Goal: Feedback & Contribution: Contribute content

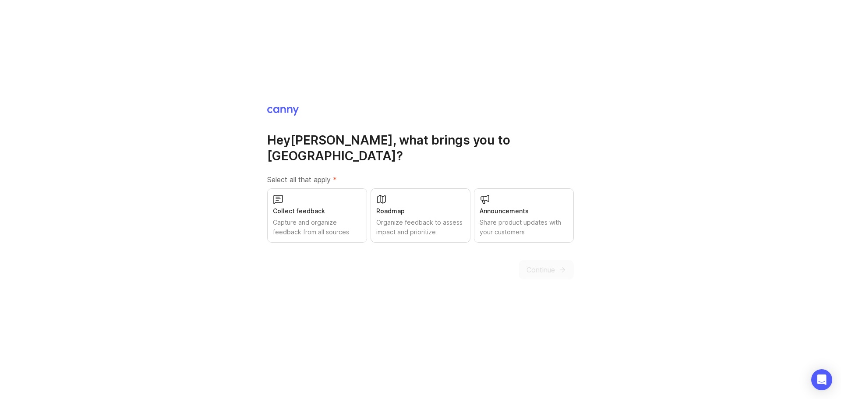
click at [324, 206] on div "Collect feedback" at bounding box center [317, 211] width 88 height 10
click at [565, 266] on icon "submit" at bounding box center [562, 270] width 8 height 8
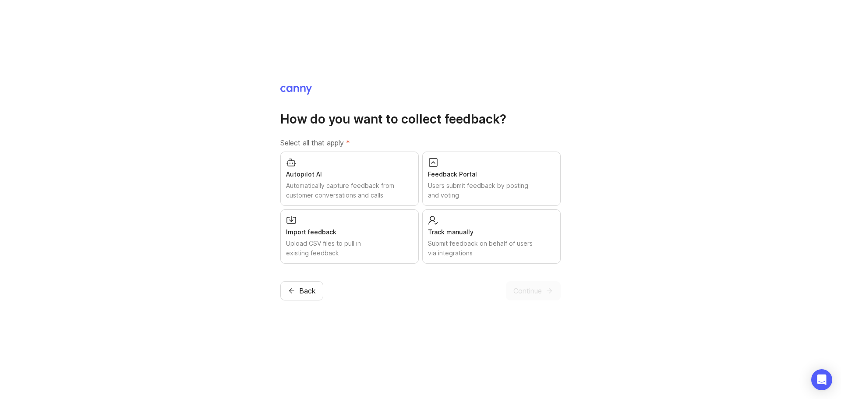
drag, startPoint x: 374, startPoint y: 176, endPoint x: 379, endPoint y: 174, distance: 5.4
click at [374, 175] on div "Autopilot AI" at bounding box center [349, 174] width 127 height 10
click at [450, 185] on div "Users submit feedback by posting and voting" at bounding box center [491, 190] width 127 height 19
click at [461, 254] on div "Submit feedback on behalf of users via integrations" at bounding box center [491, 248] width 127 height 19
click at [517, 293] on span "Continue" at bounding box center [527, 291] width 28 height 11
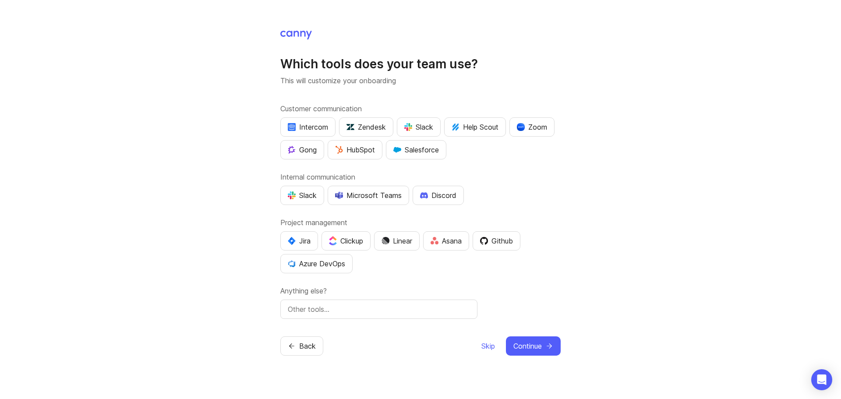
click at [378, 197] on div "Microsoft Teams" at bounding box center [368, 195] width 67 height 11
drag, startPoint x: 368, startPoint y: 196, endPoint x: 292, endPoint y: 188, distance: 76.6
click at [367, 195] on div "Microsoft Teams" at bounding box center [368, 195] width 67 height 11
click at [289, 188] on button "Slack" at bounding box center [302, 195] width 44 height 19
click at [412, 247] on button "Linear" at bounding box center [397, 240] width 46 height 19
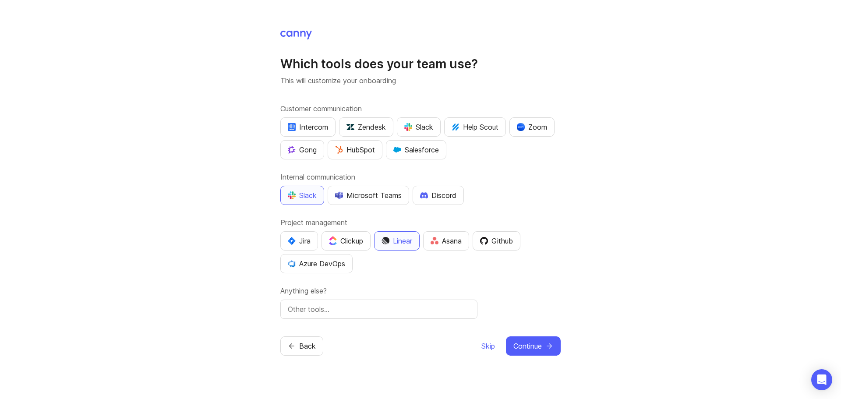
click at [544, 345] on button "Continue" at bounding box center [533, 345] width 55 height 19
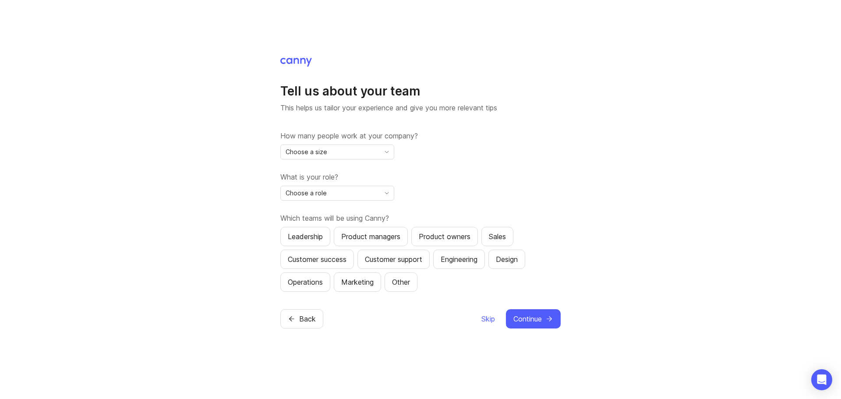
drag, startPoint x: 362, startPoint y: 160, endPoint x: 362, endPoint y: 151, distance: 9.6
click at [362, 159] on div "How many people work at your company? Choose a size What is your role? Choose a…" at bounding box center [420, 211] width 280 height 161
click at [362, 150] on div "Choose a size" at bounding box center [330, 152] width 99 height 14
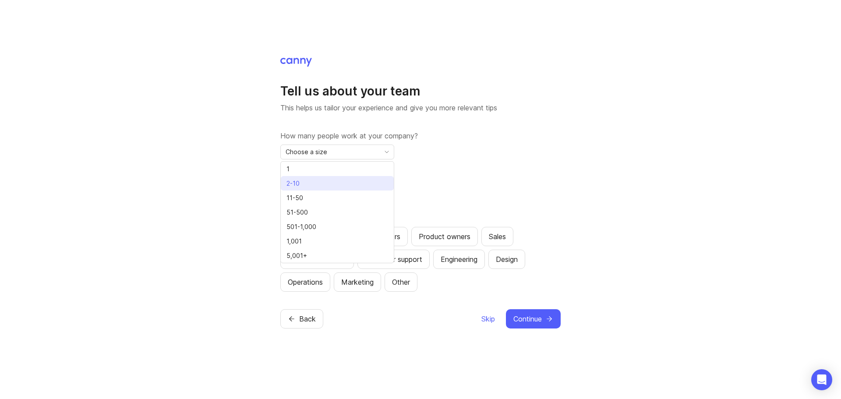
click at [339, 183] on li "2-10" at bounding box center [337, 183] width 113 height 14
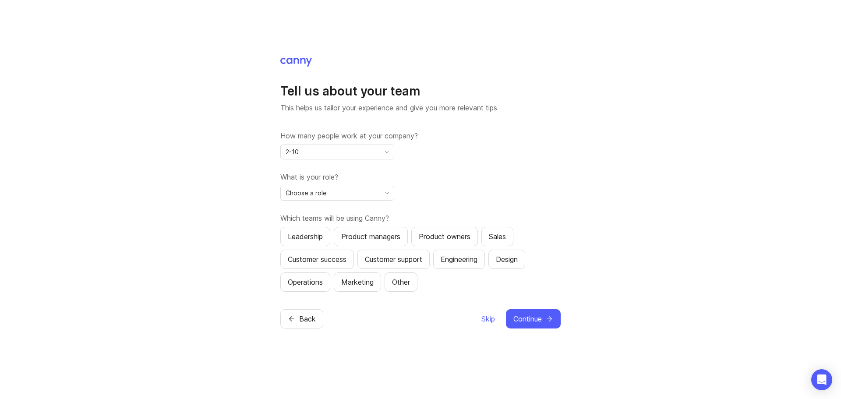
click at [346, 155] on div "2-10" at bounding box center [330, 152] width 99 height 14
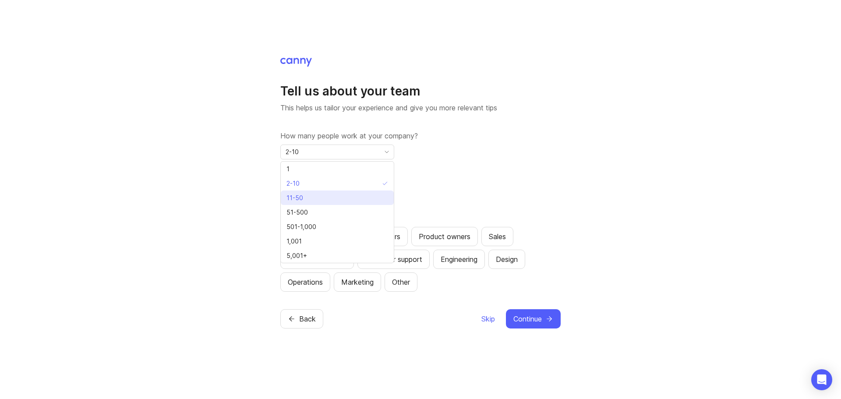
click at [328, 195] on li "11-50" at bounding box center [337, 198] width 113 height 14
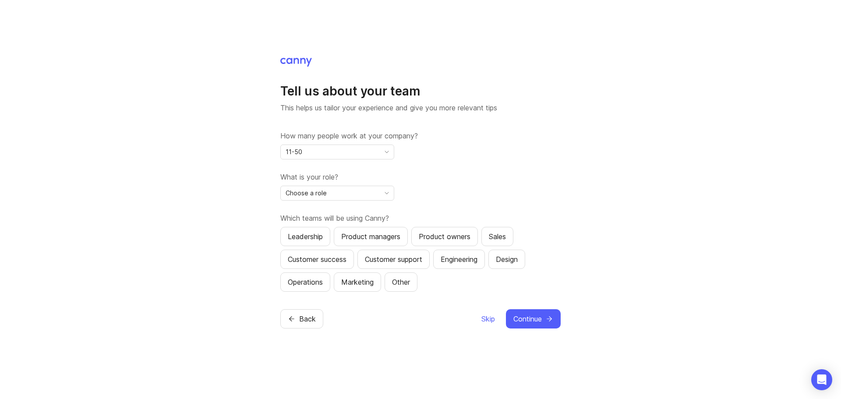
click at [330, 194] on div "Choose a role" at bounding box center [330, 193] width 99 height 14
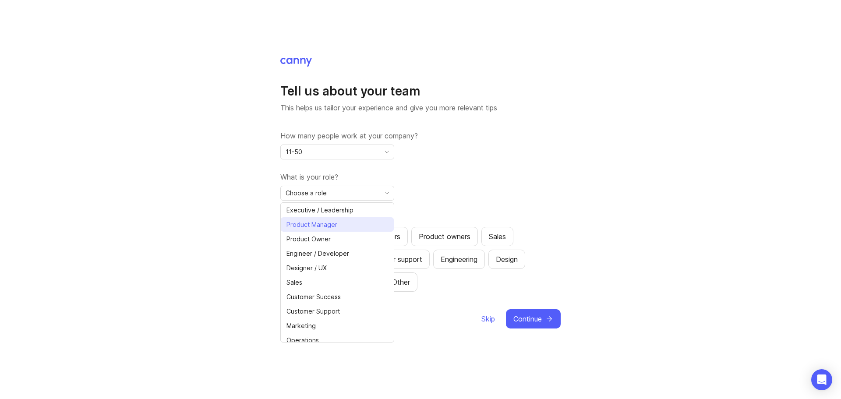
click at [324, 223] on span "Product Manager" at bounding box center [311, 225] width 51 height 10
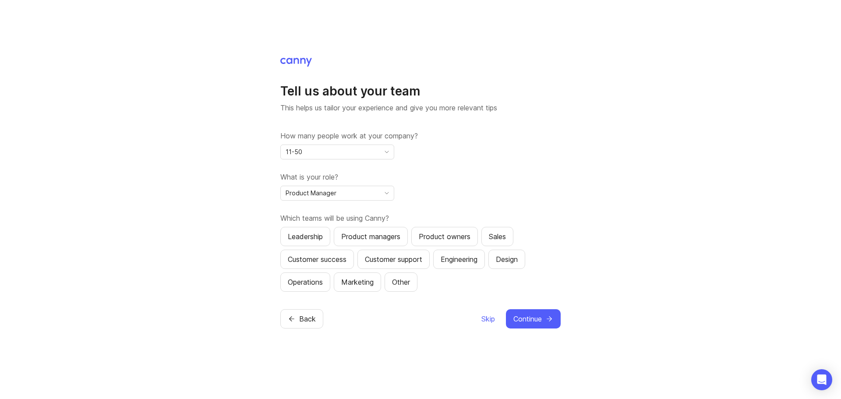
click at [367, 240] on div "Product managers" at bounding box center [370, 236] width 59 height 11
click at [510, 267] on button "Design" at bounding box center [506, 259] width 37 height 19
click at [525, 320] on span "Continue" at bounding box center [527, 319] width 28 height 11
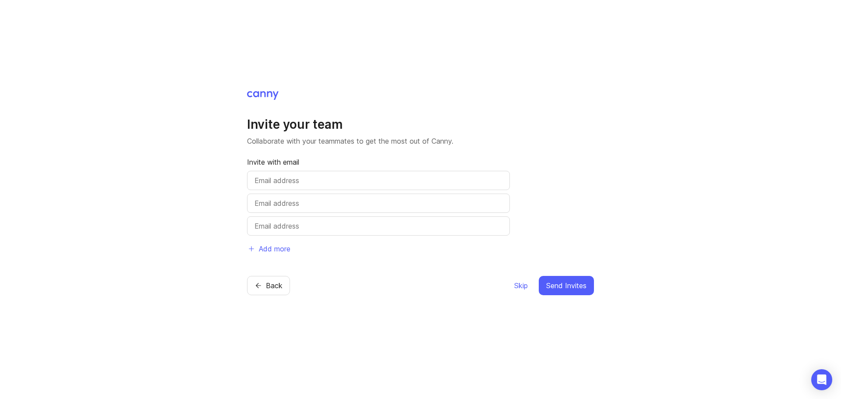
click at [367, 172] on div at bounding box center [378, 180] width 263 height 19
click at [367, 178] on input "text" at bounding box center [378, 180] width 248 height 11
click at [525, 282] on span "Skip" at bounding box center [521, 285] width 14 height 11
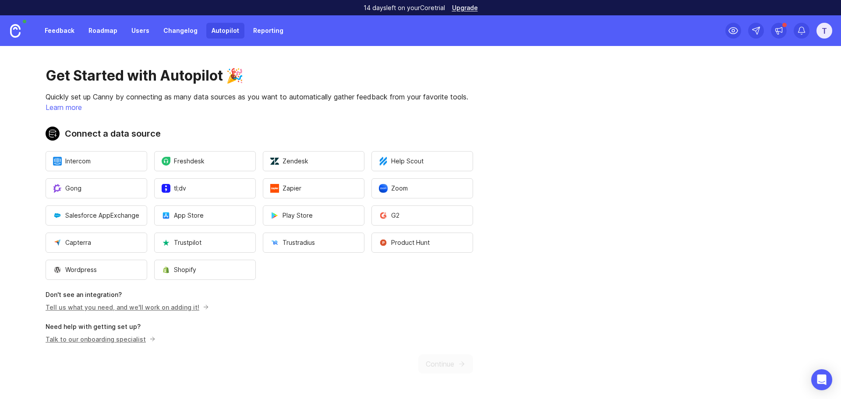
click at [73, 31] on link "Feedback" at bounding box center [59, 31] width 40 height 16
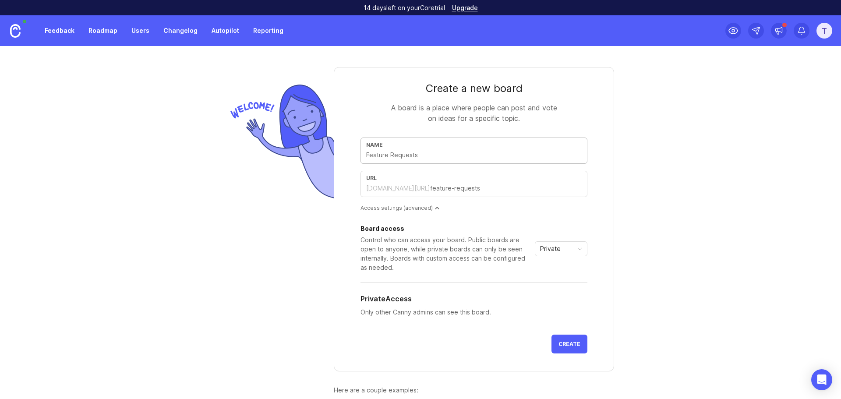
click at [400, 156] on input "text" at bounding box center [473, 155] width 215 height 10
click at [437, 160] on div "Name" at bounding box center [473, 151] width 227 height 26
type input "F"
type input "f"
type input "Fe"
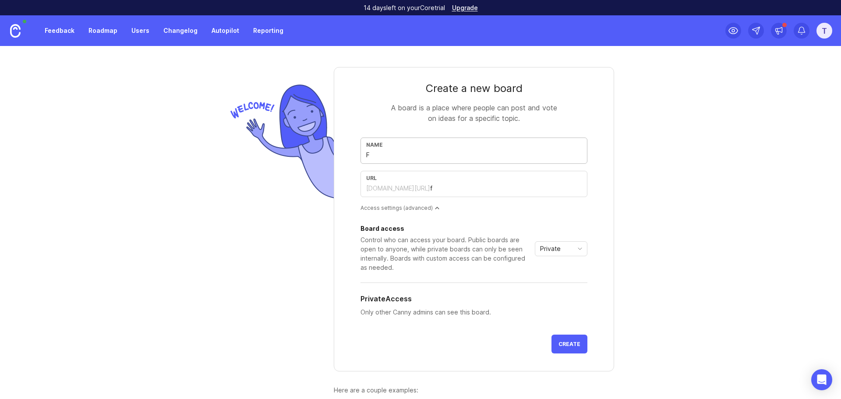
type input "fe"
type input "Fea"
type input "fea"
type input "Feat"
type input "feat"
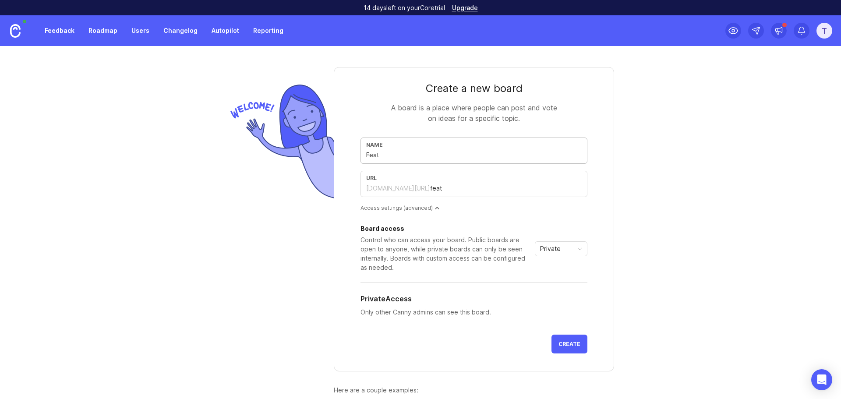
type input "Featu"
type input "featu"
type input "Featur"
type input "featur"
type input "Feature"
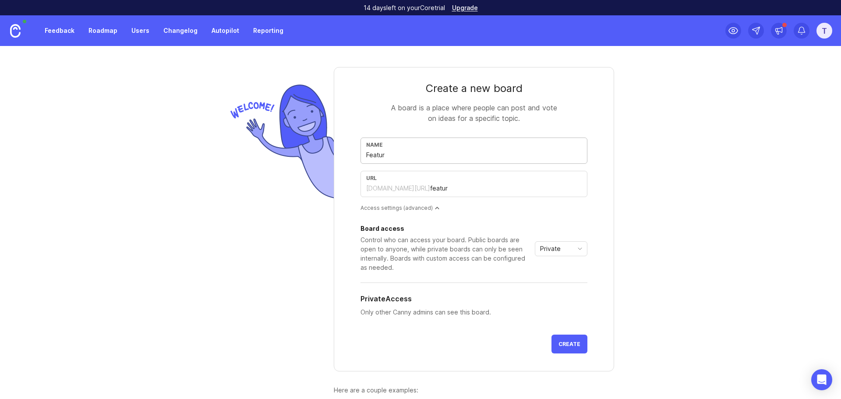
type input "feature"
type input "Feature R"
type input "feature-r"
type input "Feature Rq"
type input "feature-rq"
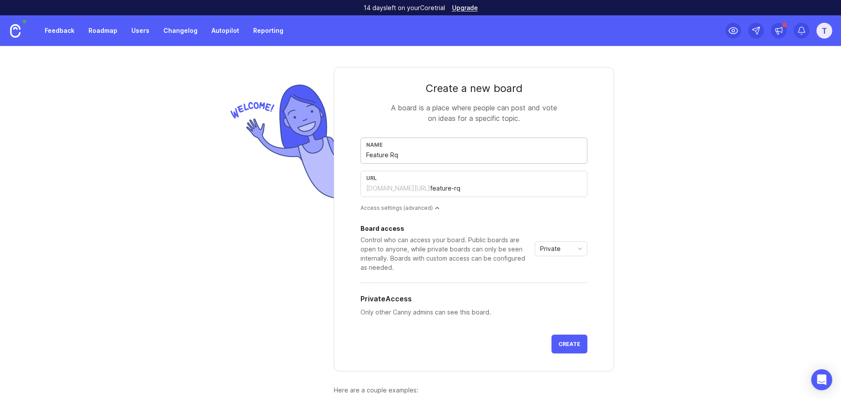
type input "Feature Rqu"
type input "feature-rqu"
type input "Feature Rque"
type input "feature-rque"
type input "Feature Rqu"
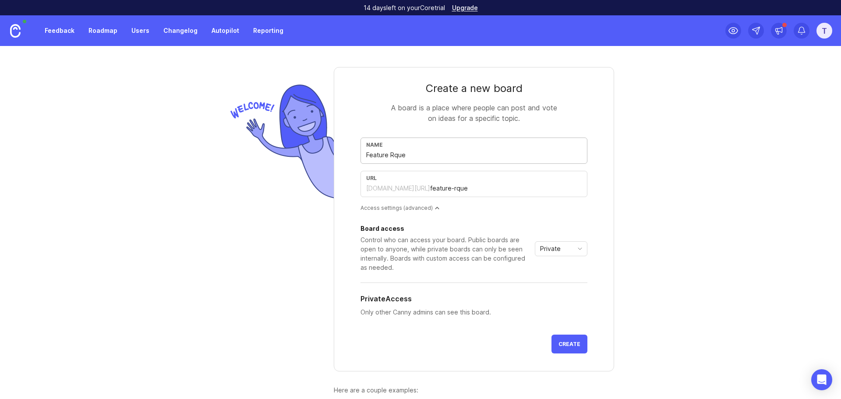
type input "feature-rqu"
type input "Feature Rq"
type input "feature-rq"
type input "Feature R"
type input "feature-r"
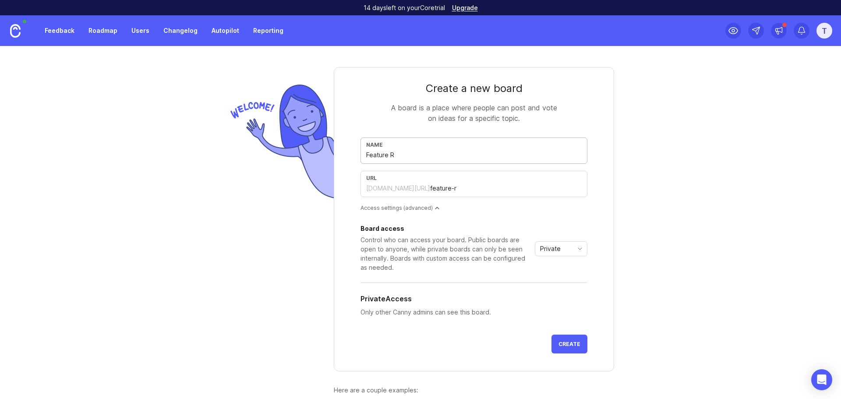
type input "Feature Re"
type input "feature-re"
type input "Feature Req"
type input "feature-req"
type input "Feature Requ"
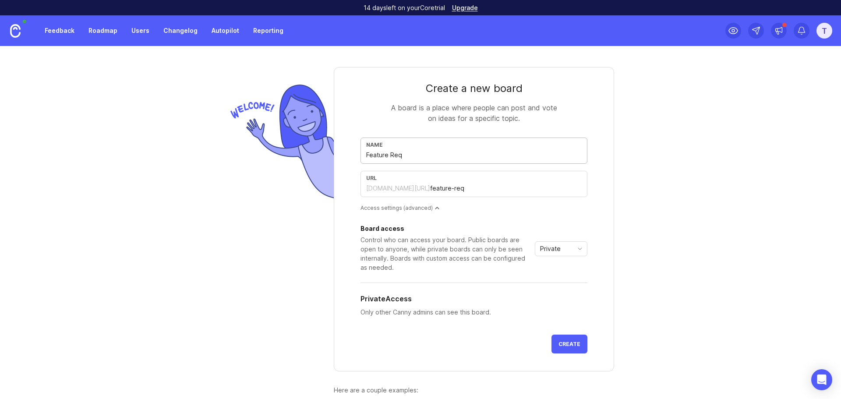
type input "feature-requ"
type input "Feature Reque"
type input "feature-reque"
type input "Feature Reques"
type input "feature-reques"
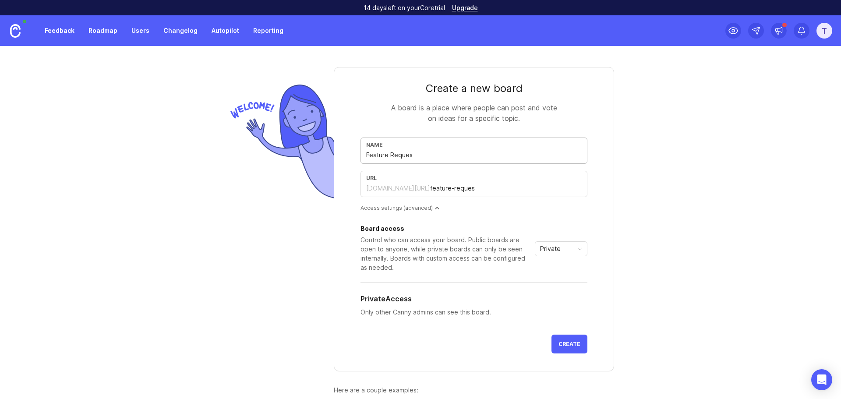
type input "Feature Request"
type input "feature-request"
type input "Feature Request"
click at [572, 346] on span "Create" at bounding box center [569, 344] width 22 height 7
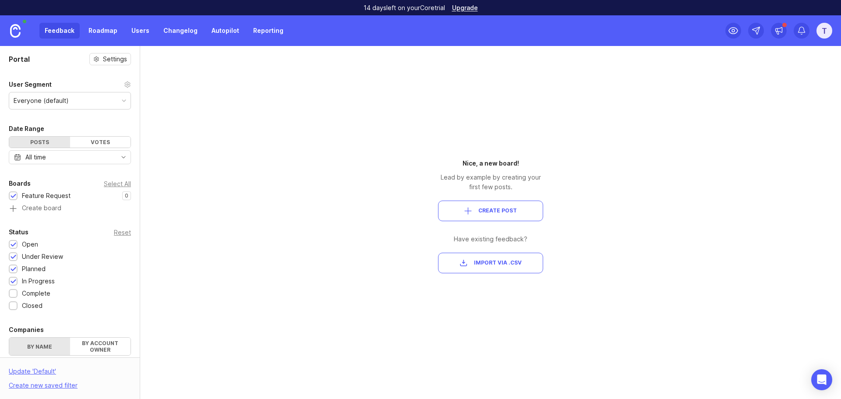
click at [516, 211] on span "Create Post" at bounding box center [490, 210] width 90 height 7
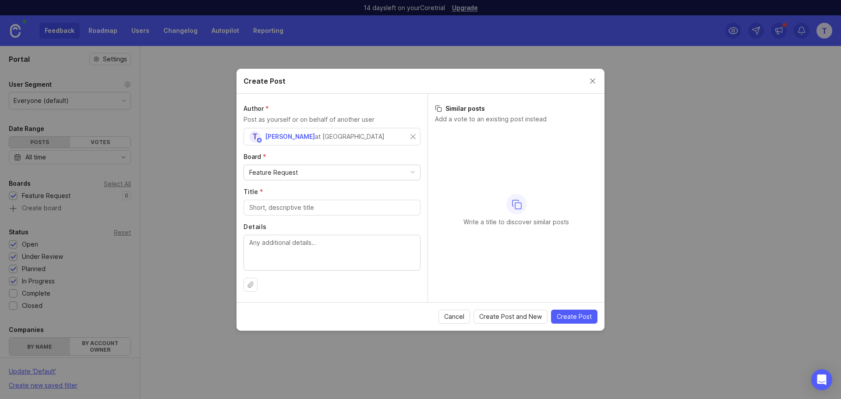
click at [325, 176] on div "Feature Request" at bounding box center [332, 172] width 176 height 15
click at [319, 205] on input "Title *" at bounding box center [332, 208] width 166 height 10
type input "Auto-Refresh"
click at [384, 262] on textarea "Details" at bounding box center [332, 252] width 166 height 29
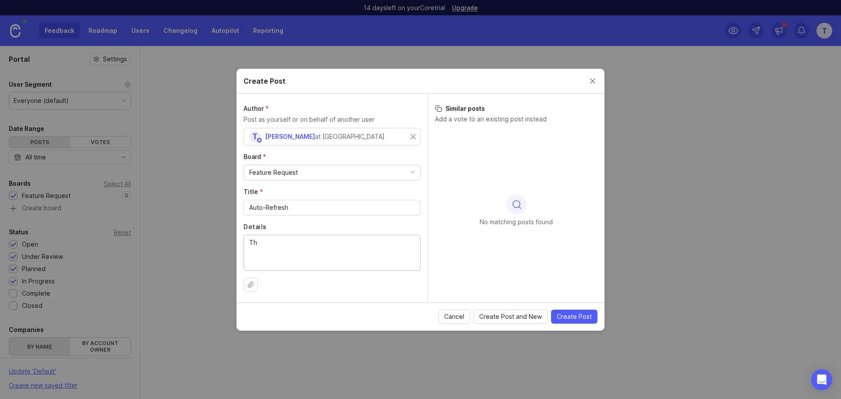
type textarea "T"
type textarea "Interactions should appear on the platform in real-time"
click at [567, 318] on span "Create Post" at bounding box center [574, 316] width 35 height 9
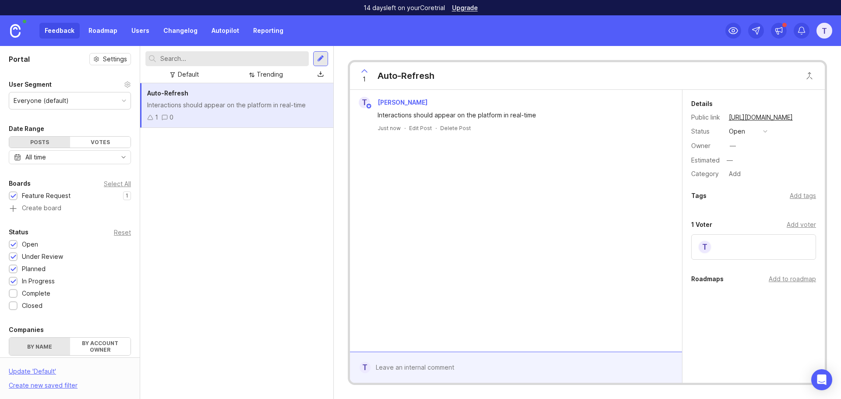
click at [265, 161] on div "Auto-Refresh Interactions should appear on the platform in real-time 1 0" at bounding box center [236, 241] width 193 height 316
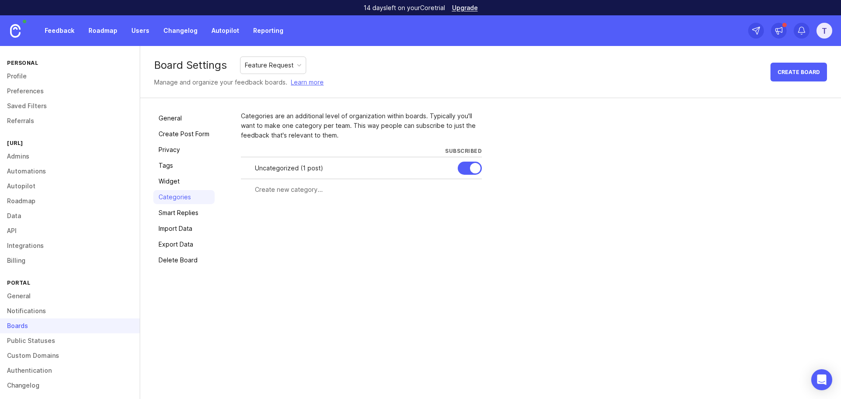
click at [174, 169] on link "Tags" at bounding box center [183, 166] width 61 height 14
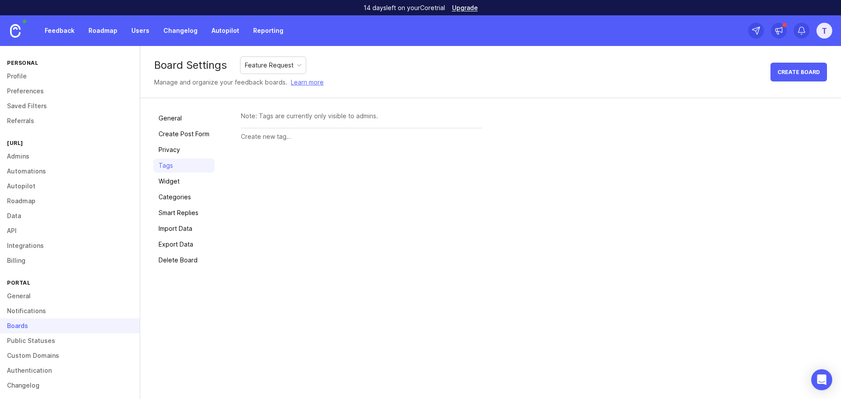
click at [292, 137] on input "text" at bounding box center [361, 137] width 241 height 10
click at [308, 116] on div "Note: Tags are currently only visible to admins." at bounding box center [361, 116] width 241 height 10
click at [303, 141] on input "text" at bounding box center [361, 137] width 241 height 10
click at [288, 64] on div "Feature Request" at bounding box center [269, 65] width 49 height 10
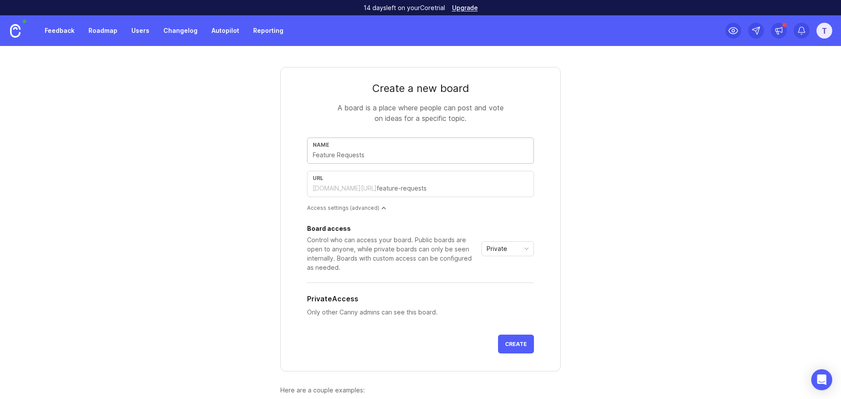
click at [394, 152] on input "text" at bounding box center [420, 155] width 215 height 10
type input "F"
type input "f"
type input "Fe"
type input "fe"
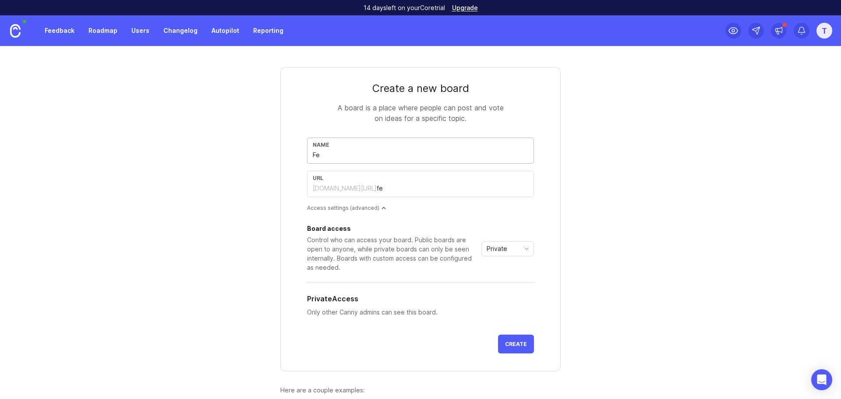
type input "Fee"
type input "fee"
type input "Feed"
type input "feed"
type input "Feedb"
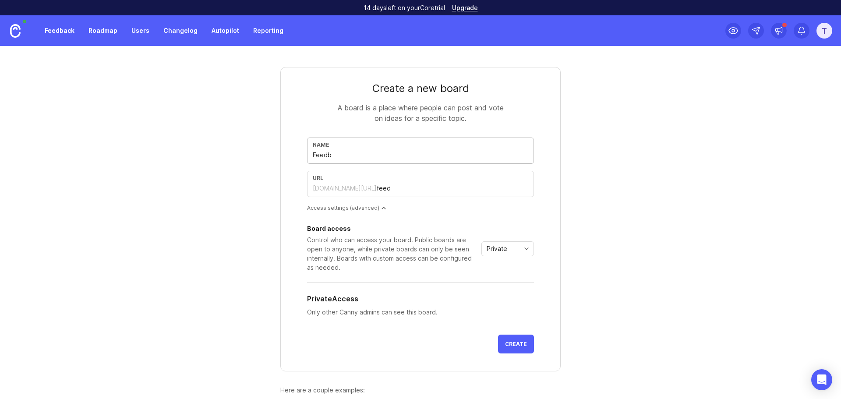
type input "feedb"
type input "Feedba"
type input "feedba"
type input "Feedbac"
type input "feedbac"
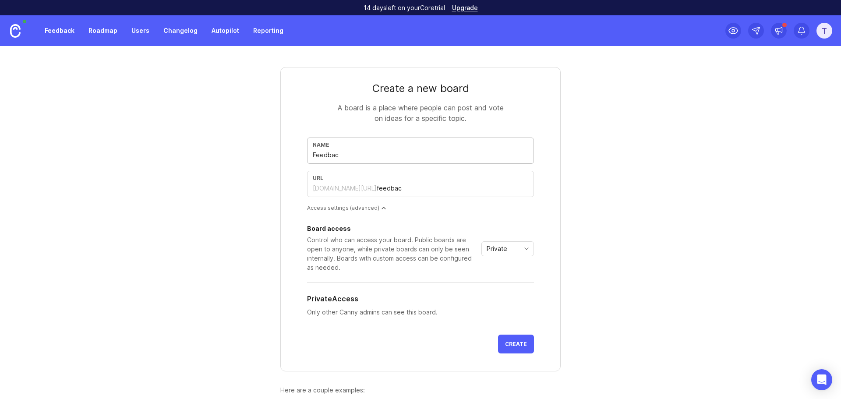
type input "Feedbacj"
type input "feedbacj"
type input "Feedbac"
type input "feedbac"
type input "Feedback"
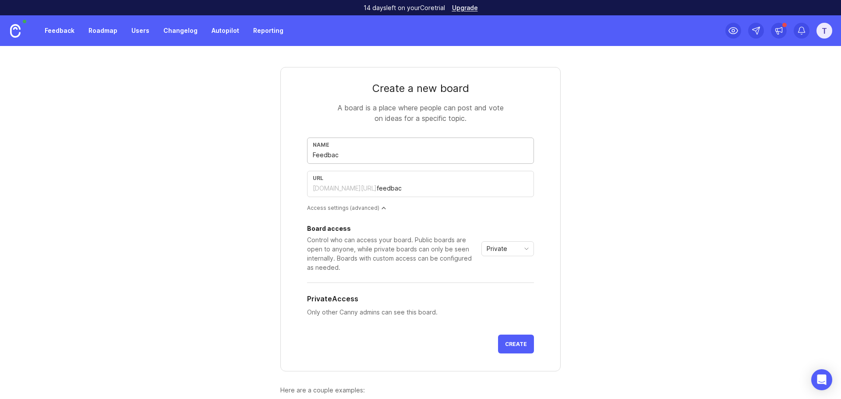
type input "feedback"
type input "Feedback"
click at [521, 343] on span "Create" at bounding box center [516, 344] width 22 height 7
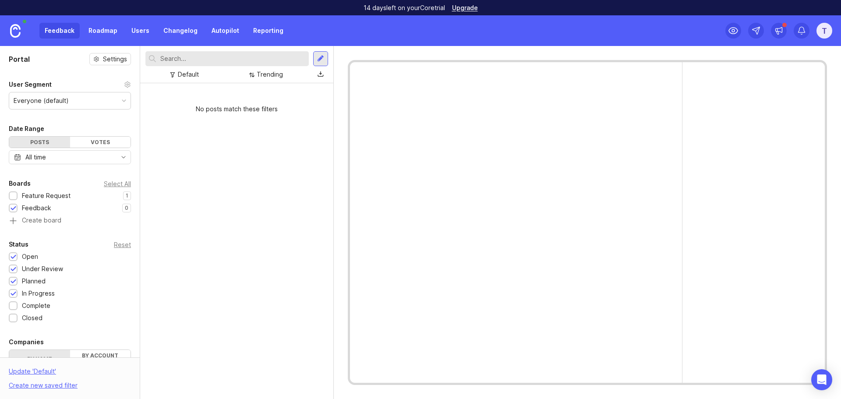
click at [45, 196] on div "Feature Request" at bounding box center [46, 196] width 49 height 10
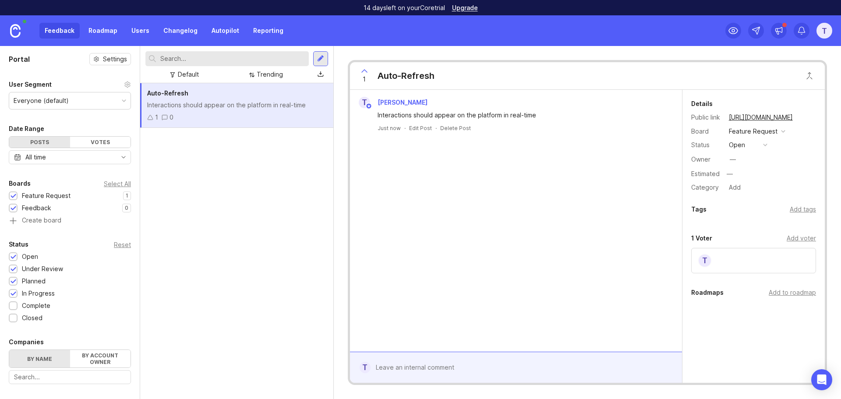
click at [44, 196] on div "Feature Request" at bounding box center [46, 196] width 49 height 10
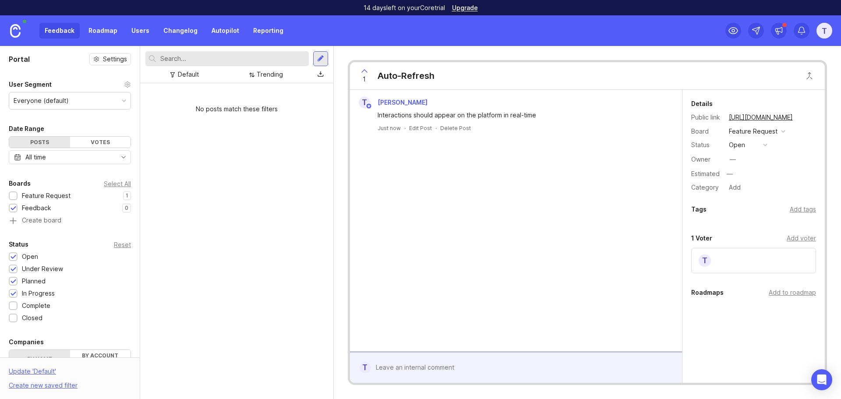
click at [39, 197] on div "Feature Request" at bounding box center [46, 196] width 49 height 10
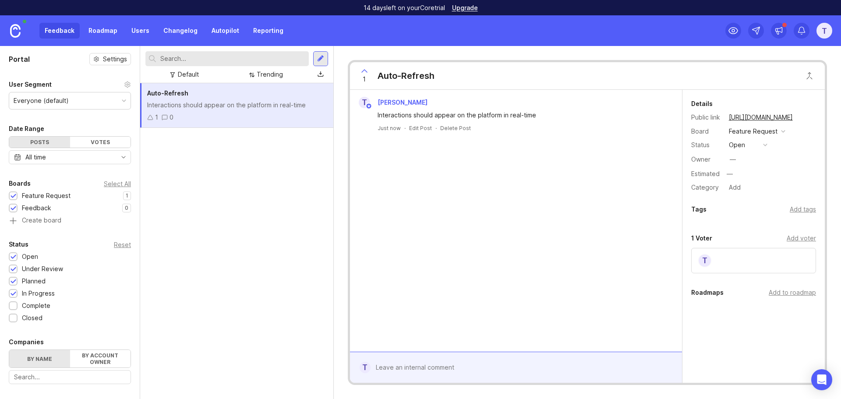
click at [39, 197] on div "Feature Request" at bounding box center [46, 196] width 49 height 10
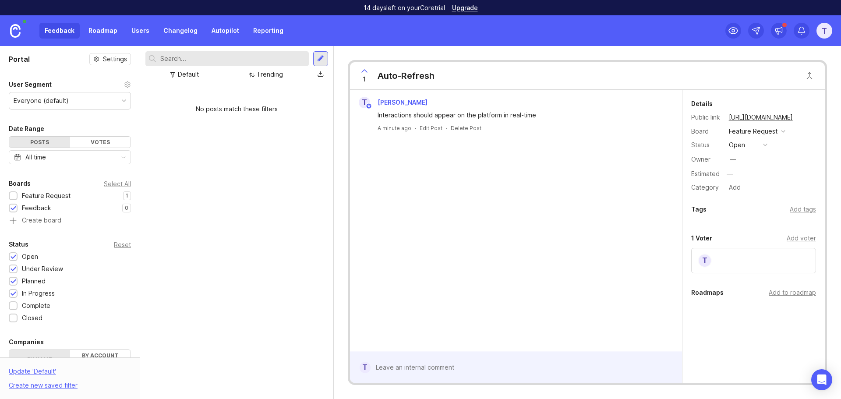
click at [42, 208] on div "Feedback" at bounding box center [36, 208] width 29 height 10
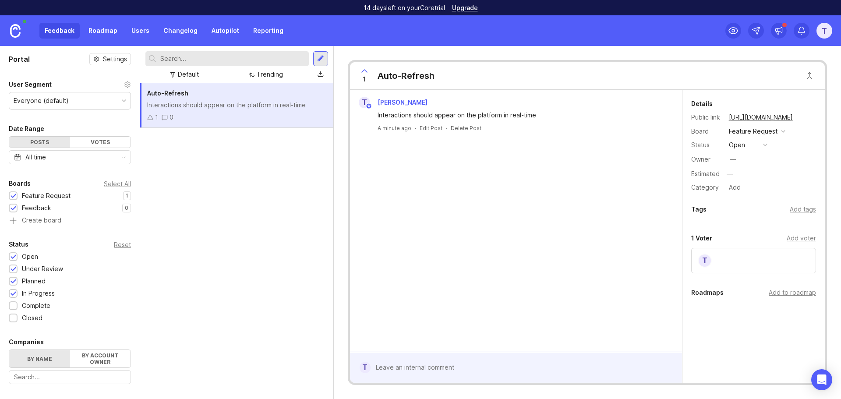
click at [39, 206] on div "Feedback" at bounding box center [36, 208] width 29 height 10
click at [39, 194] on div "Feature Request" at bounding box center [46, 196] width 49 height 10
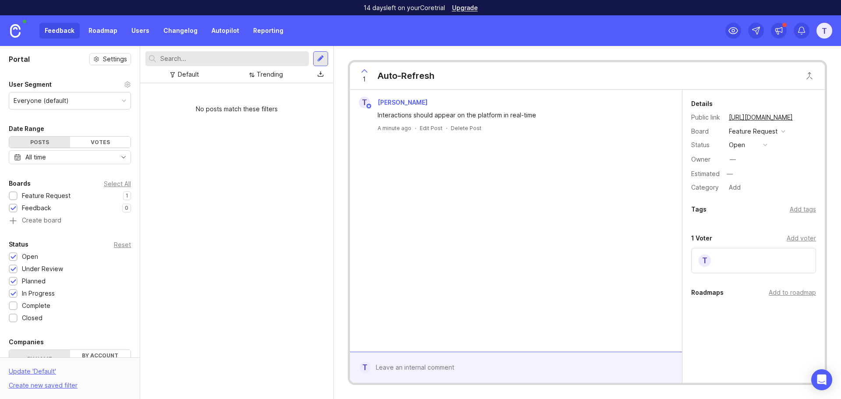
click at [131, 33] on link "Users" at bounding box center [140, 31] width 28 height 16
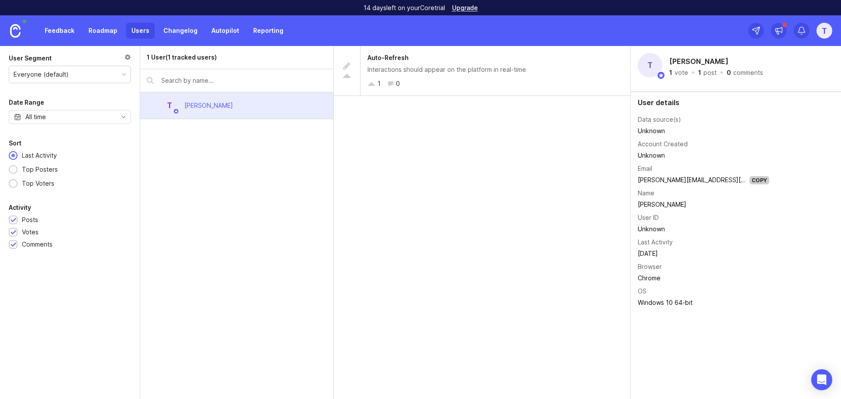
click at [53, 35] on link "Feedback" at bounding box center [59, 31] width 40 height 16
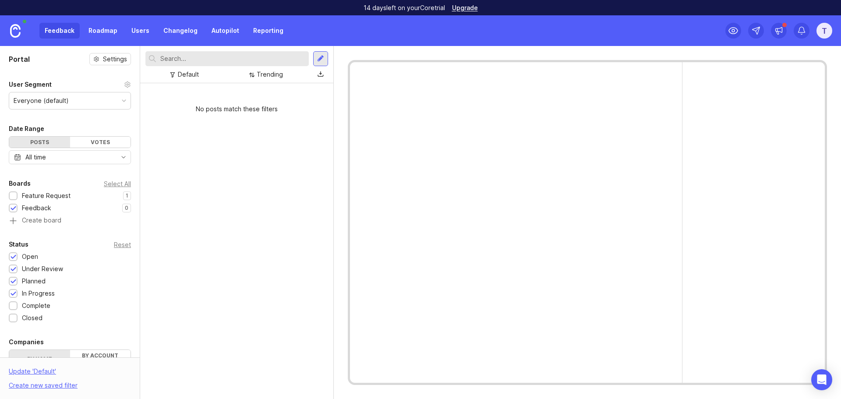
click at [53, 35] on div "Feedback Roadmap Users Changelog Autopilot Reporting" at bounding box center [163, 31] width 249 height 16
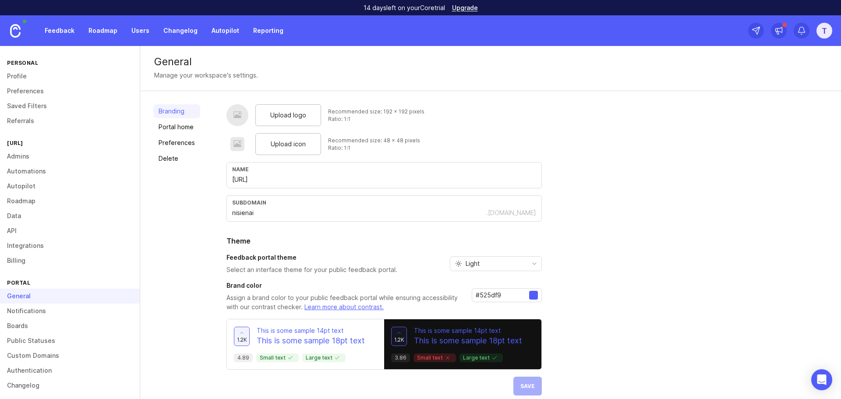
click at [53, 32] on link "Feedback" at bounding box center [59, 31] width 40 height 16
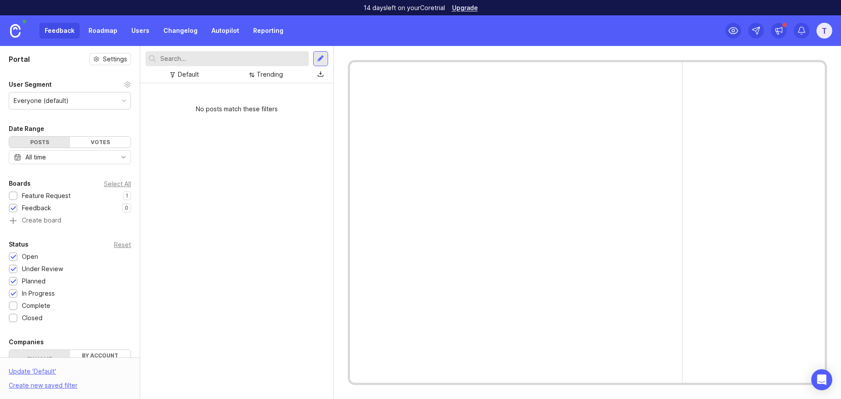
click at [84, 154] on div "All time" at bounding box center [70, 157] width 122 height 14
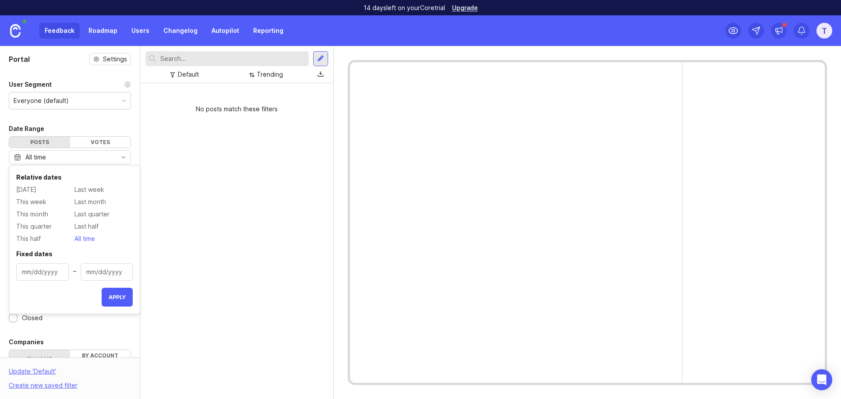
click at [84, 154] on div "All time" at bounding box center [70, 157] width 122 height 14
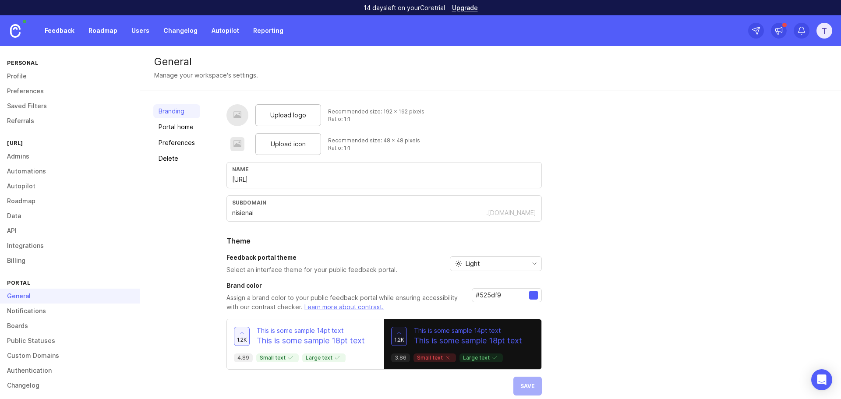
click at [56, 32] on link "Feedback" at bounding box center [59, 31] width 40 height 16
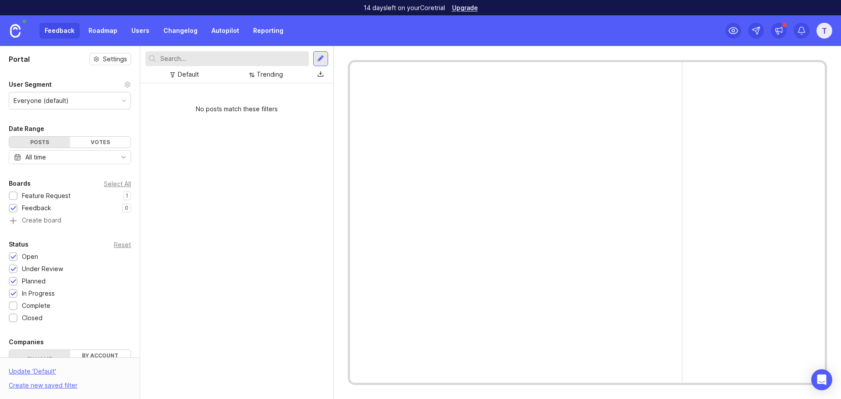
click at [85, 139] on div "Votes" at bounding box center [100, 142] width 61 height 11
click at [49, 139] on div "Posts" at bounding box center [39, 142] width 61 height 11
click at [79, 157] on div "All time" at bounding box center [70, 157] width 122 height 14
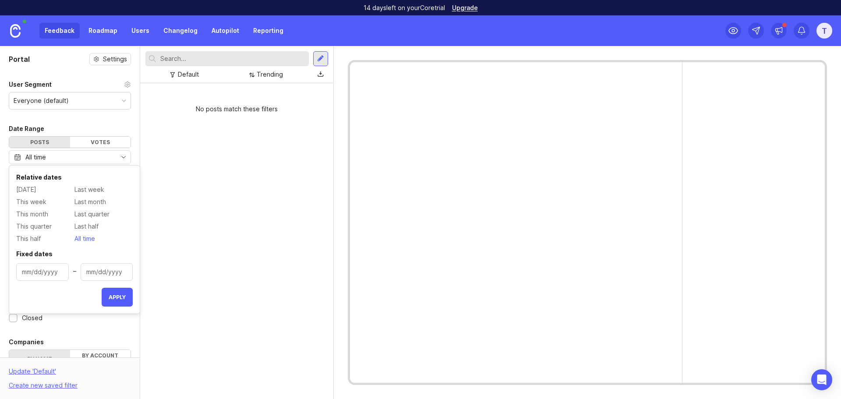
click at [79, 157] on div "All time" at bounding box center [70, 157] width 122 height 14
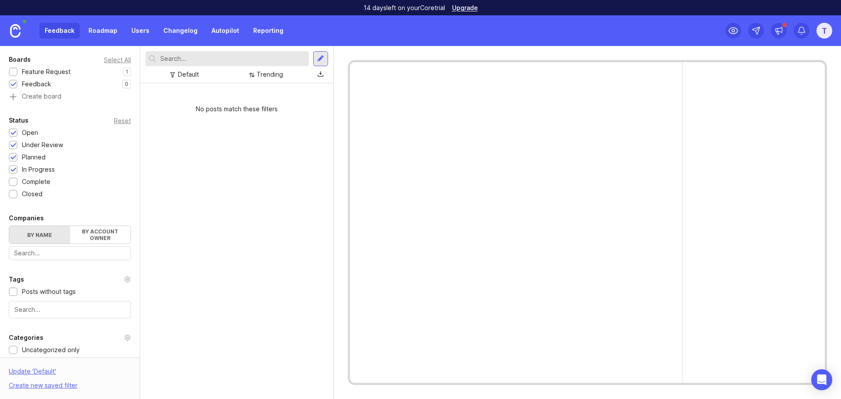
scroll to position [127, 0]
click at [87, 228] on label "By account owner" at bounding box center [100, 232] width 61 height 18
click at [9, 223] on input "By account owner" at bounding box center [9, 223] width 0 height 0
click at [56, 232] on label "By name" at bounding box center [39, 232] width 61 height 18
click at [9, 223] on input "By name" at bounding box center [9, 223] width 0 height 0
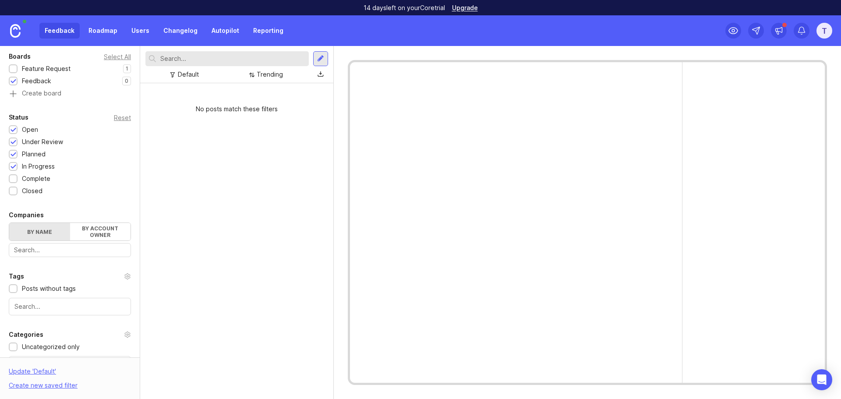
click at [55, 244] on div at bounding box center [70, 250] width 122 height 14
type input "Football"
click at [211, 233] on div "No posts match these filters" at bounding box center [236, 241] width 193 height 316
click at [42, 256] on div "Football" at bounding box center [70, 250] width 122 height 14
click at [247, 279] on div "No posts match these filters" at bounding box center [236, 241] width 193 height 316
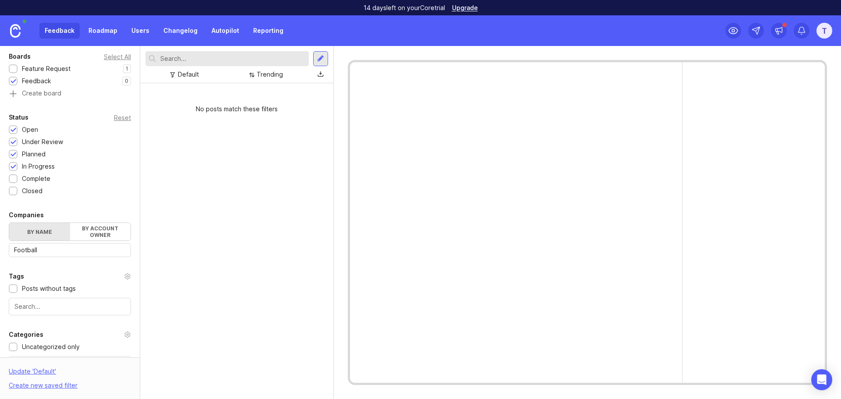
click at [133, 272] on div "Portal Settings User Segment Everyone (default) Date Range Posts Votes All time…" at bounding box center [70, 201] width 140 height 311
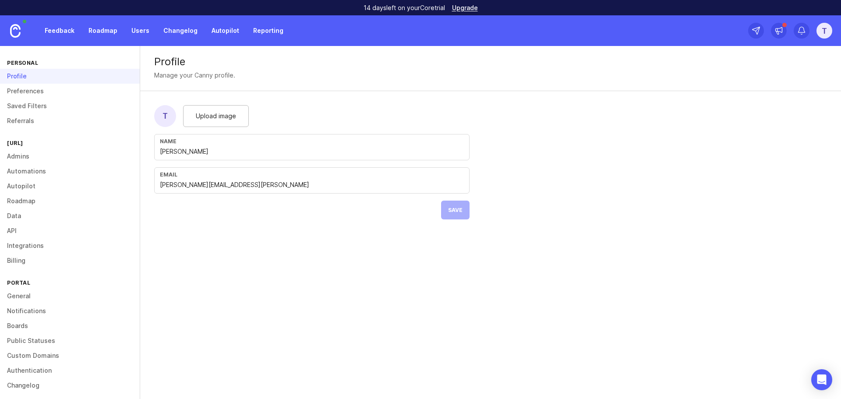
click at [37, 92] on link "Preferences" at bounding box center [70, 91] width 140 height 15
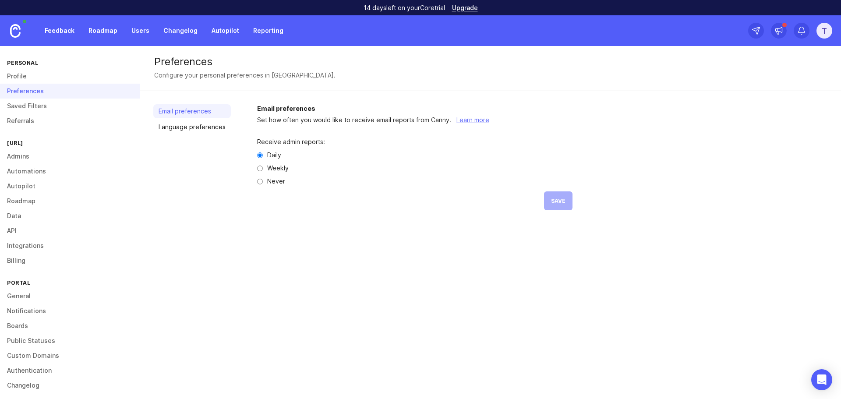
click at [42, 106] on link "Saved Filters" at bounding box center [70, 106] width 140 height 15
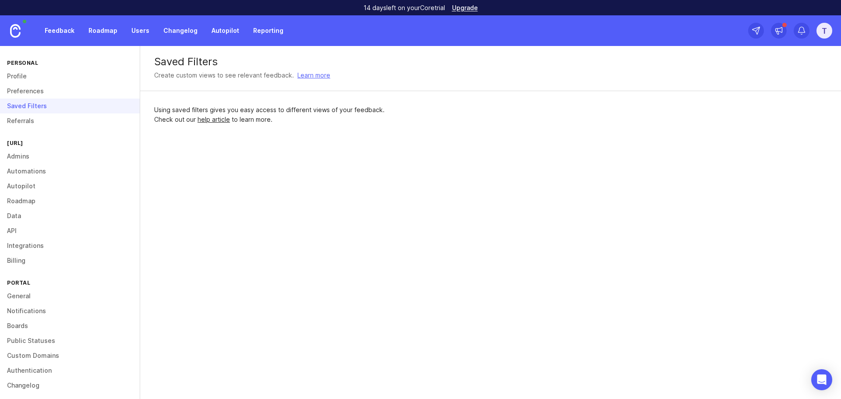
click at [42, 117] on link "Referrals" at bounding box center [70, 120] width 140 height 15
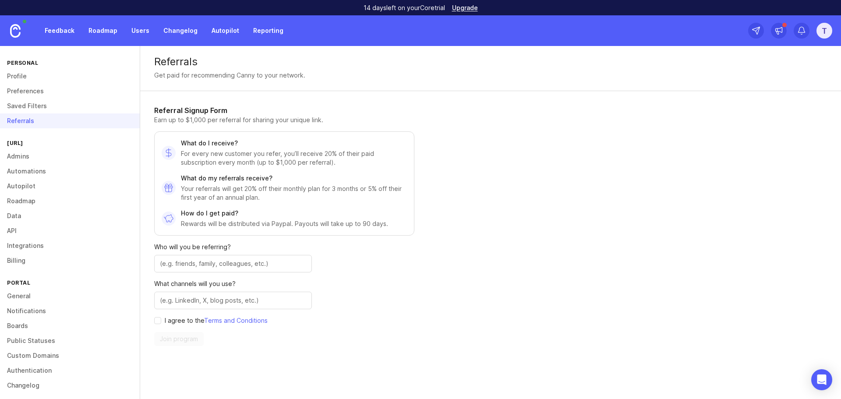
click at [33, 152] on link "Admins" at bounding box center [70, 156] width 140 height 15
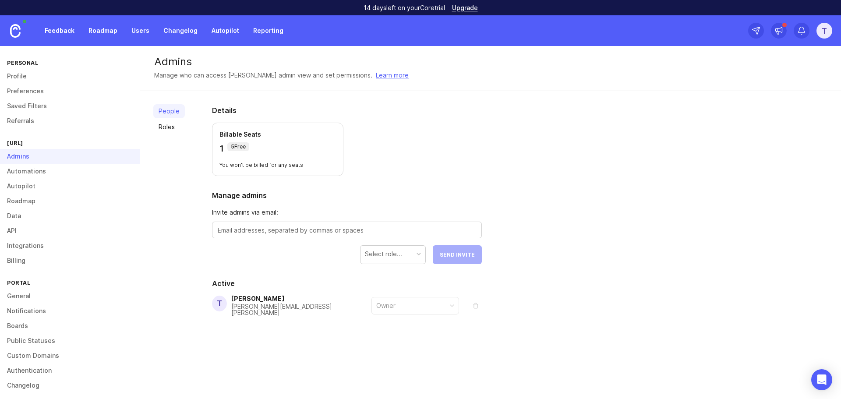
click at [38, 174] on link "Automations" at bounding box center [70, 171] width 140 height 15
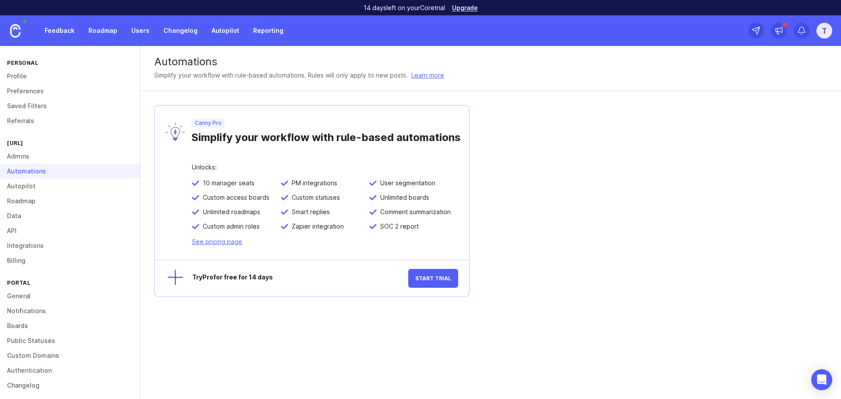
click at [37, 187] on link "Autopilot" at bounding box center [70, 186] width 140 height 15
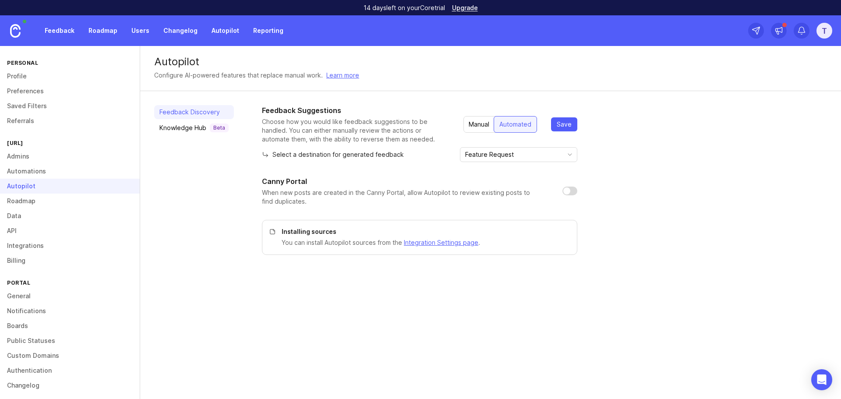
click at [36, 203] on link "Roadmap" at bounding box center [70, 201] width 140 height 15
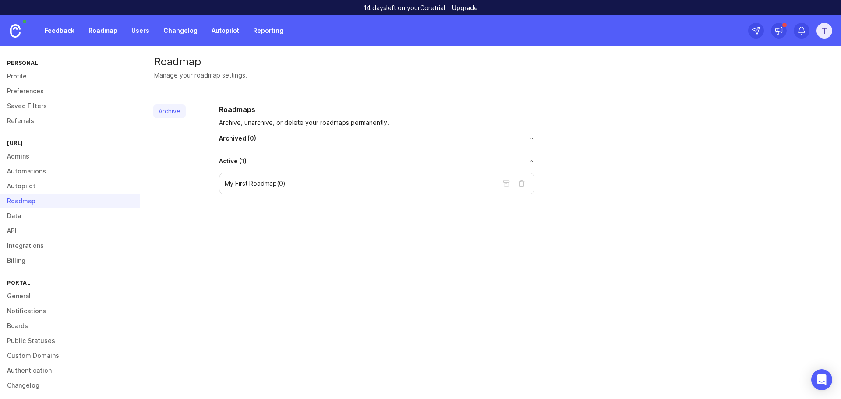
click at [36, 212] on link "Data" at bounding box center [70, 215] width 140 height 15
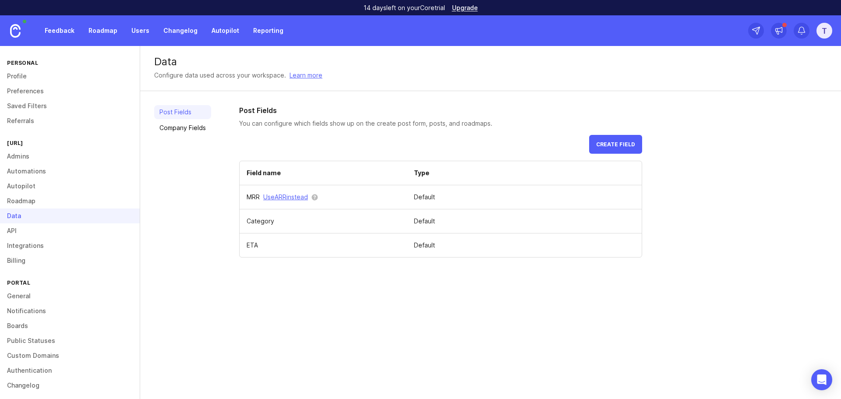
click at [39, 227] on link "API" at bounding box center [70, 230] width 140 height 15
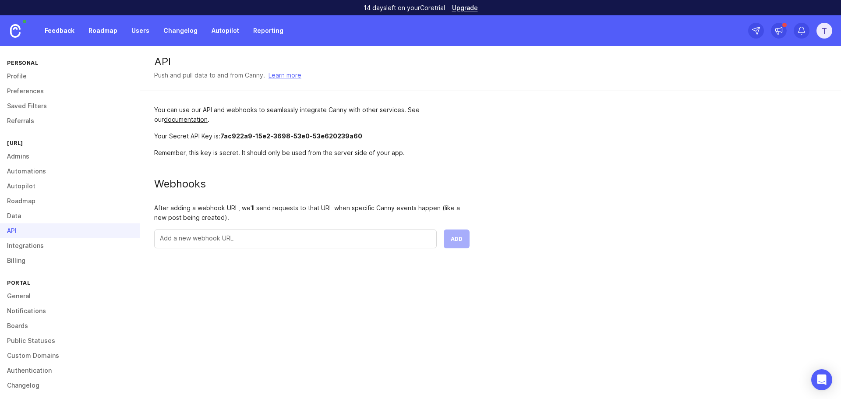
click at [39, 216] on link "Data" at bounding box center [70, 215] width 140 height 15
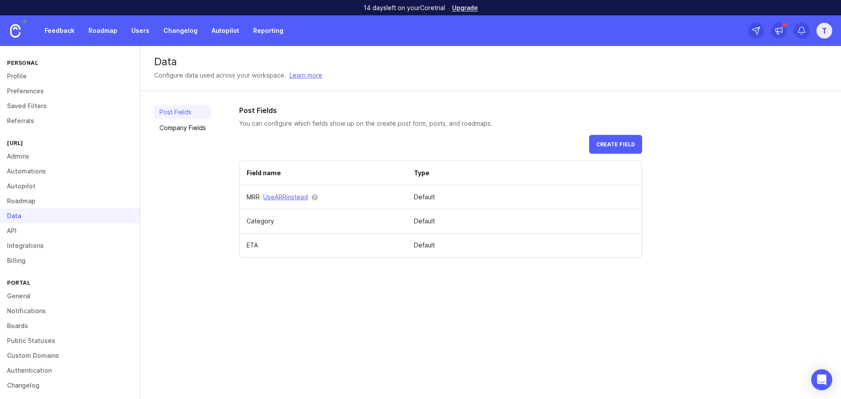
click at [181, 129] on link "Company Fields" at bounding box center [182, 128] width 57 height 14
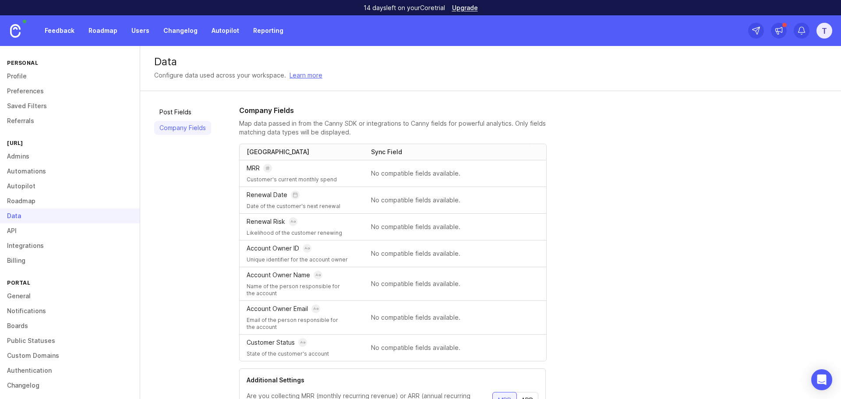
scroll to position [5, 0]
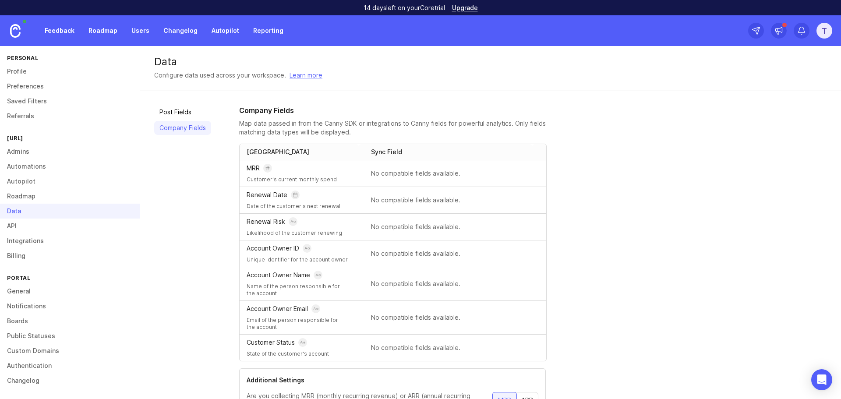
click at [30, 235] on link "Integrations" at bounding box center [70, 240] width 140 height 15
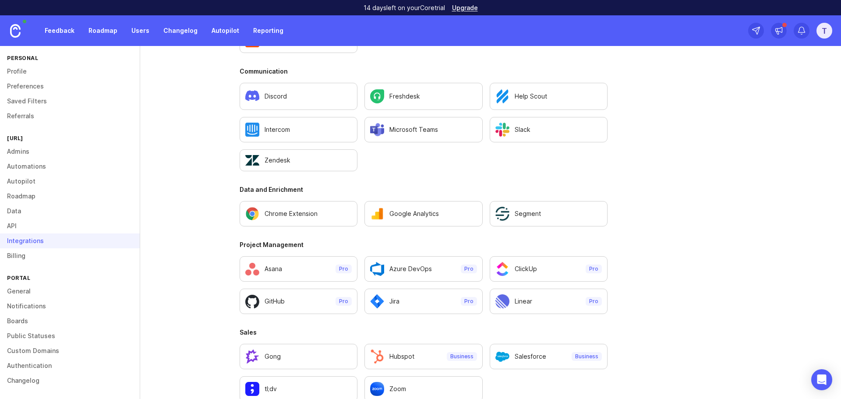
scroll to position [551, 0]
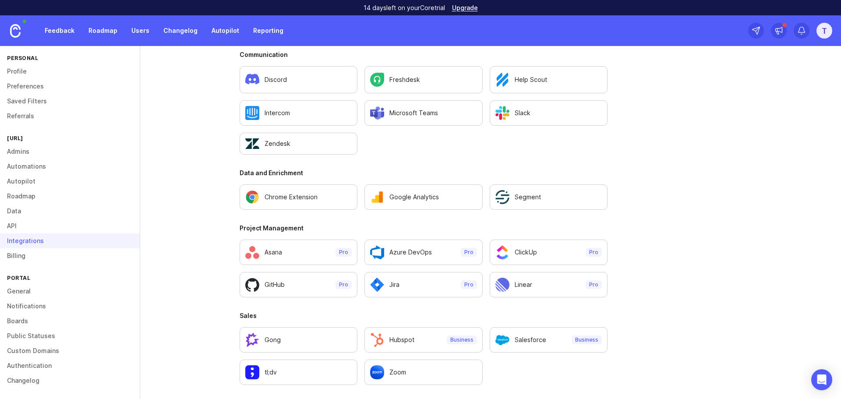
click at [474, 7] on link "Upgrade" at bounding box center [465, 8] width 26 height 6
